Goal: Check status: Check status

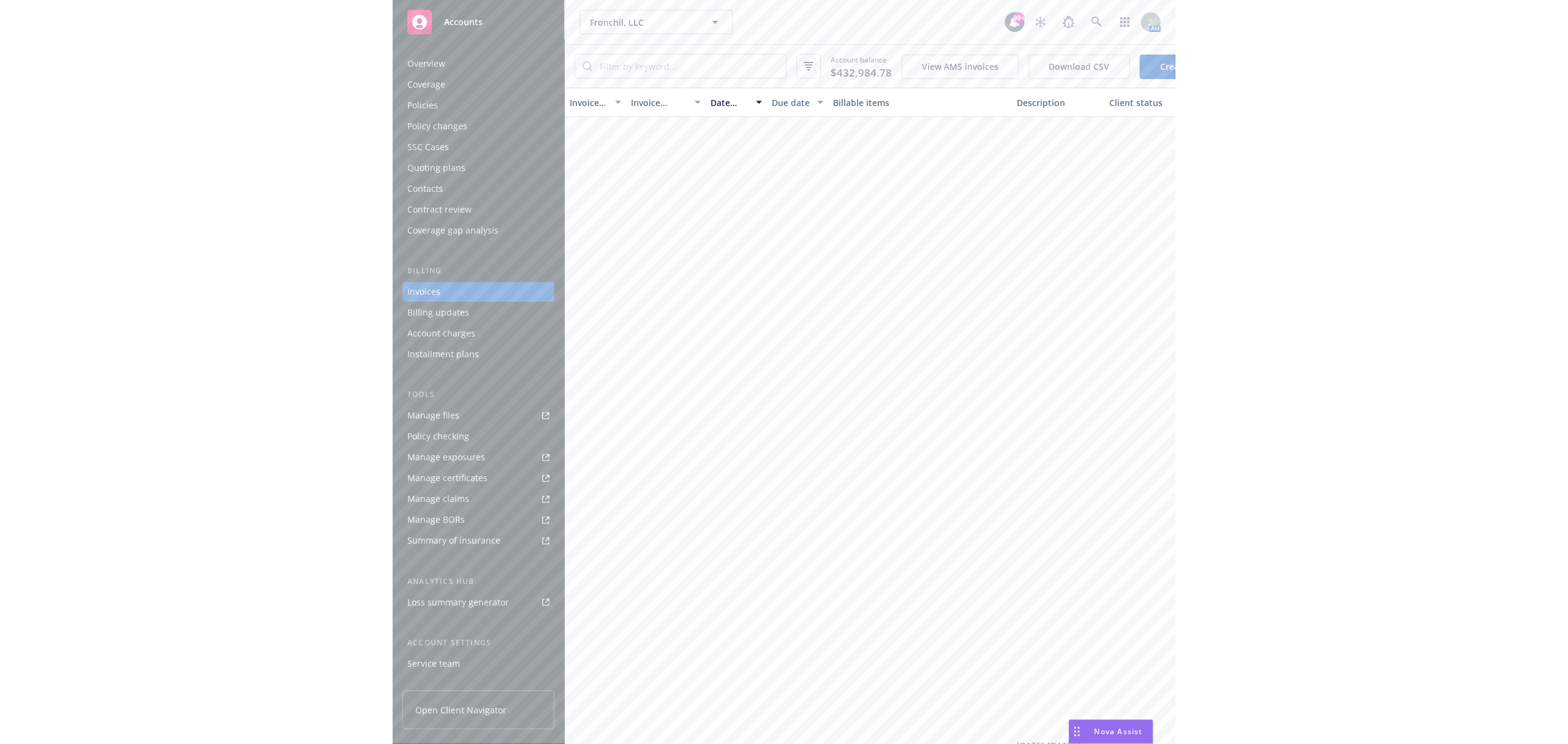
scroll to position [711, 0]
